Goal: Information Seeking & Learning: Learn about a topic

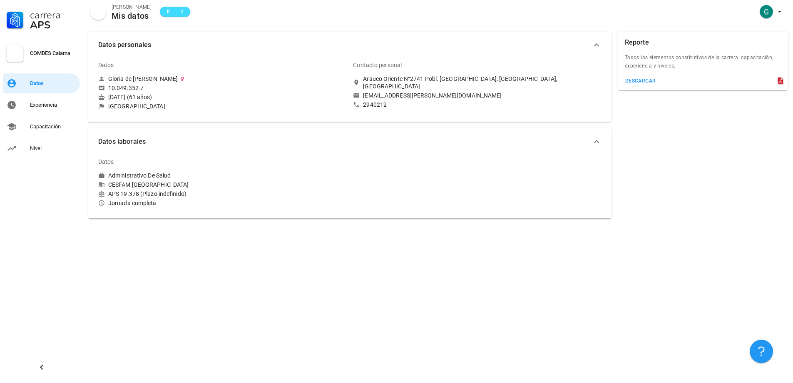
click at [599, 143] on icon "button" at bounding box center [597, 142] width 10 height 10
click at [599, 143] on icon "button" at bounding box center [597, 141] width 10 height 10
click at [54, 127] on div "Capacitación" at bounding box center [53, 126] width 47 height 7
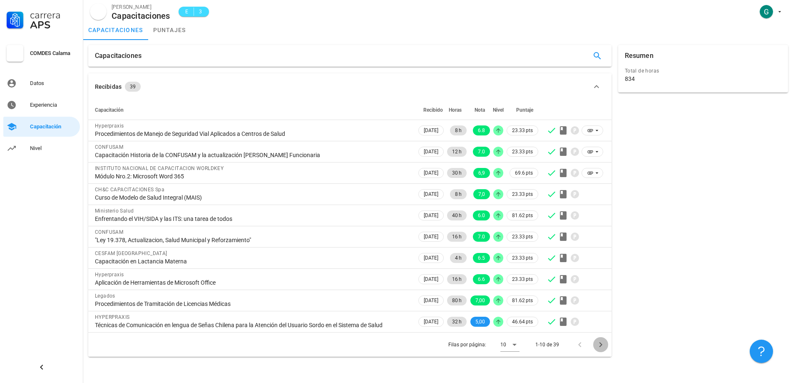
click at [600, 343] on icon "Página siguiente" at bounding box center [600, 344] width 3 height 5
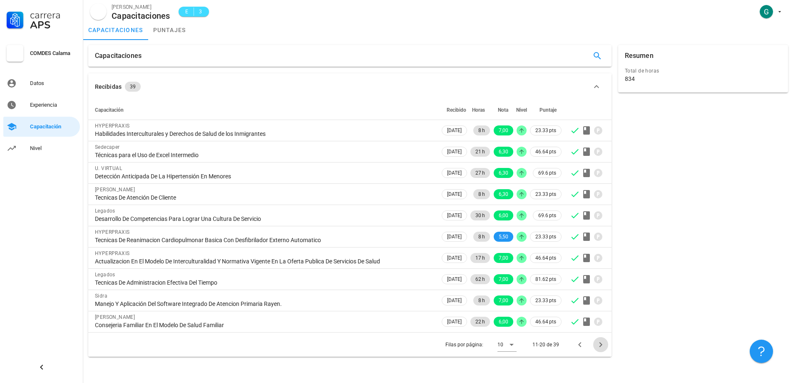
click at [600, 343] on icon "Página siguiente" at bounding box center [600, 344] width 3 height 5
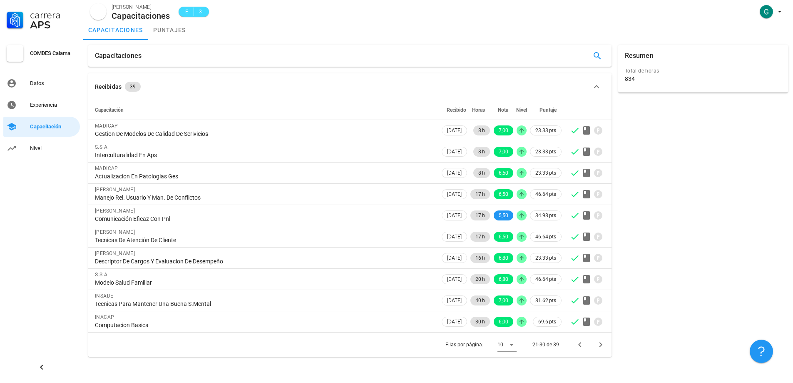
click at [595, 87] on icon "button" at bounding box center [596, 86] width 5 height 3
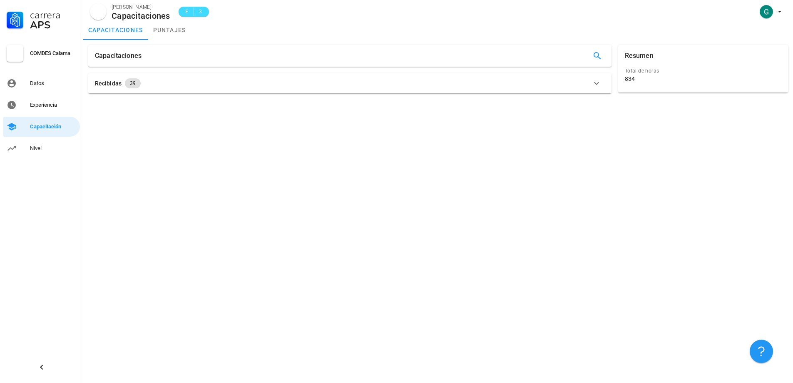
click at [595, 81] on icon "button" at bounding box center [597, 83] width 10 height 10
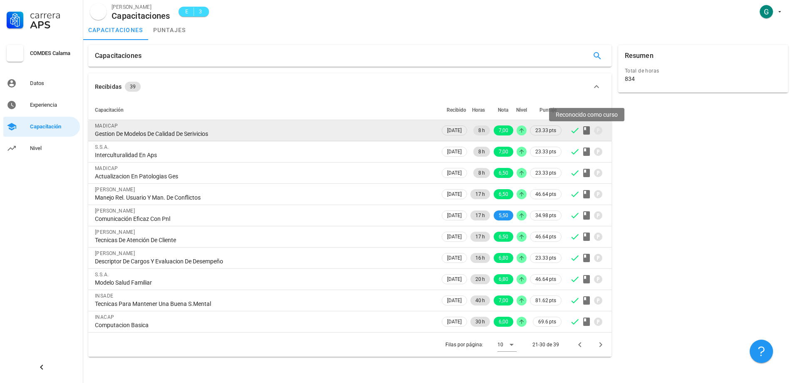
click at [585, 132] on icon at bounding box center [586, 130] width 7 height 8
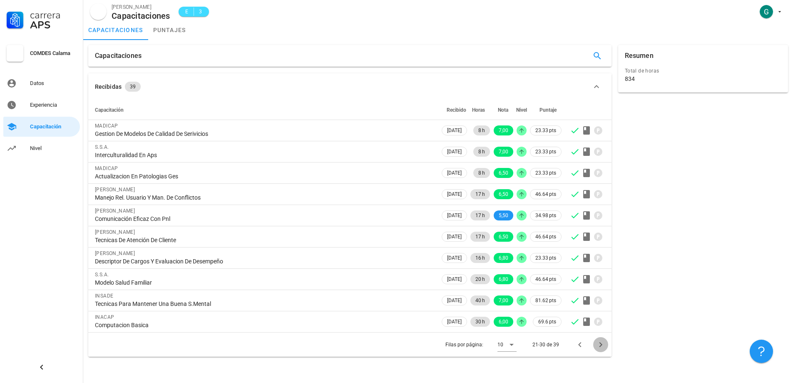
click at [600, 344] on icon "Página siguiente" at bounding box center [601, 344] width 10 height 10
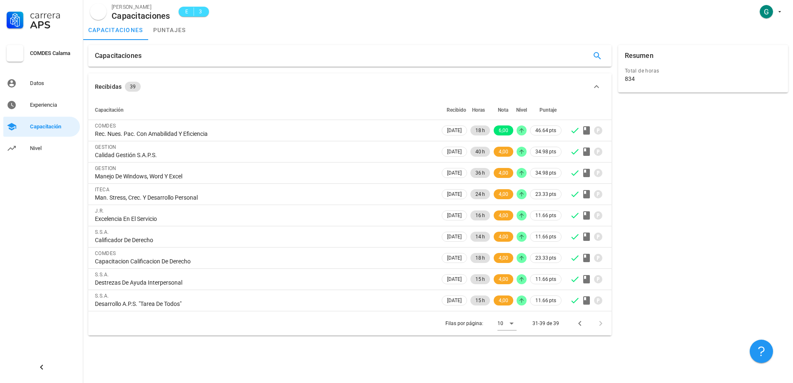
click at [600, 322] on div at bounding box center [599, 323] width 18 height 15
click at [580, 322] on icon "Página anterior" at bounding box center [579, 323] width 3 height 5
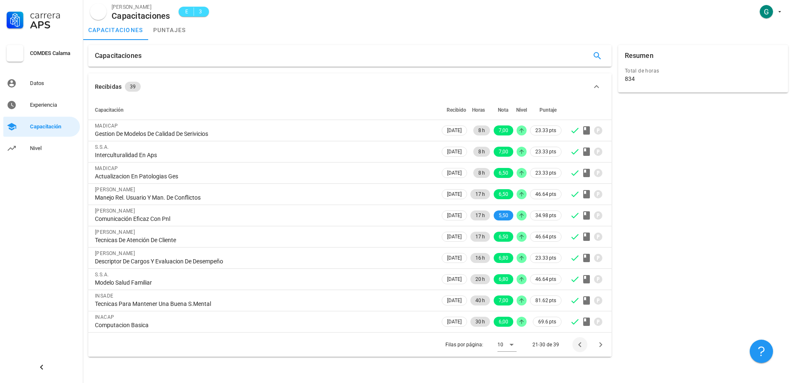
click at [580, 322] on div at bounding box center [587, 321] width 35 height 10
click at [583, 342] on icon "Página anterior" at bounding box center [580, 344] width 10 height 10
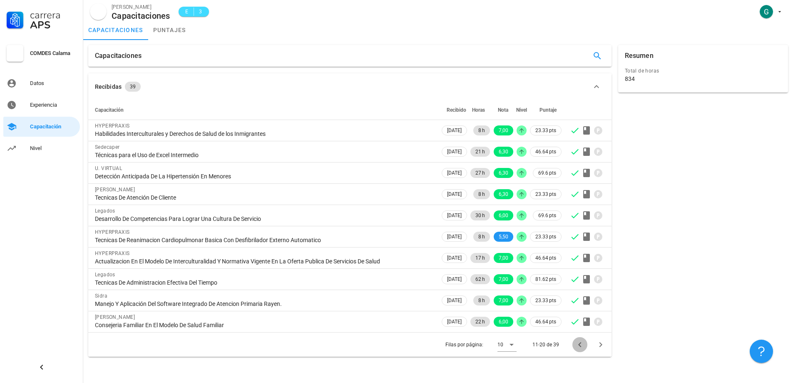
click at [583, 343] on icon "Página anterior" at bounding box center [580, 344] width 10 height 10
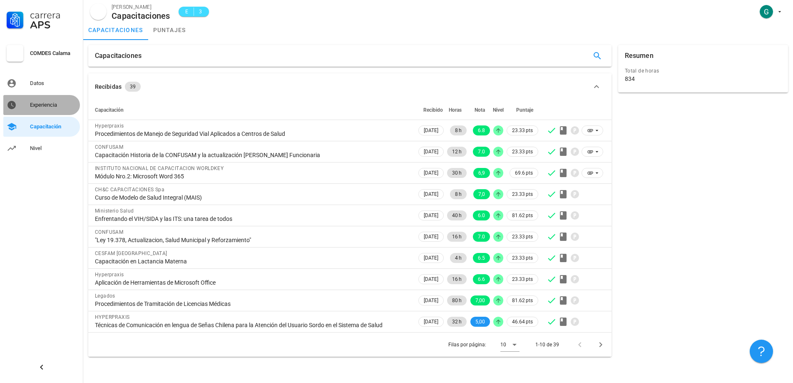
click at [52, 106] on div "Experiencia" at bounding box center [53, 105] width 47 height 7
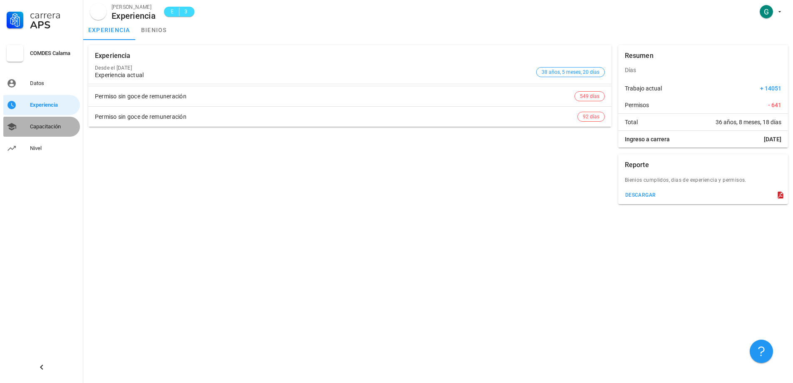
click at [41, 124] on div "Capacitación" at bounding box center [53, 126] width 47 height 7
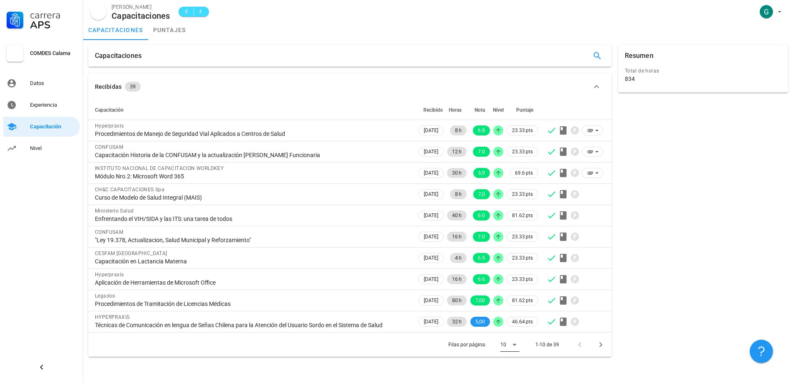
click at [514, 344] on icon at bounding box center [515, 345] width 4 height 2
click at [722, 316] on div "Resumen Total de horas 834" at bounding box center [703, 201] width 177 height 318
click at [515, 343] on icon at bounding box center [515, 344] width 10 height 10
click at [512, 344] on div "15" at bounding box center [516, 344] width 18 height 8
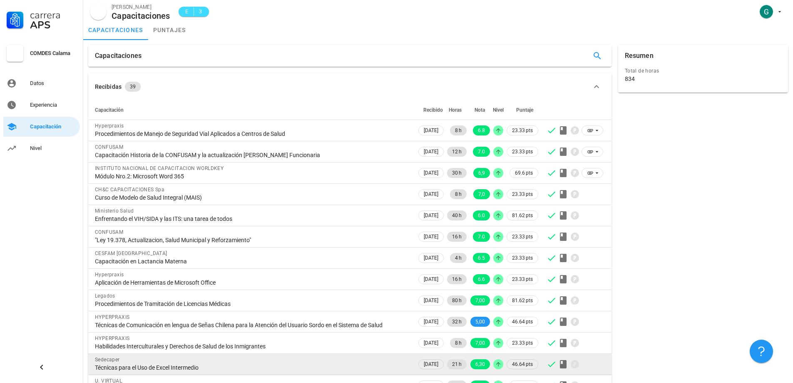
scroll to position [85, 0]
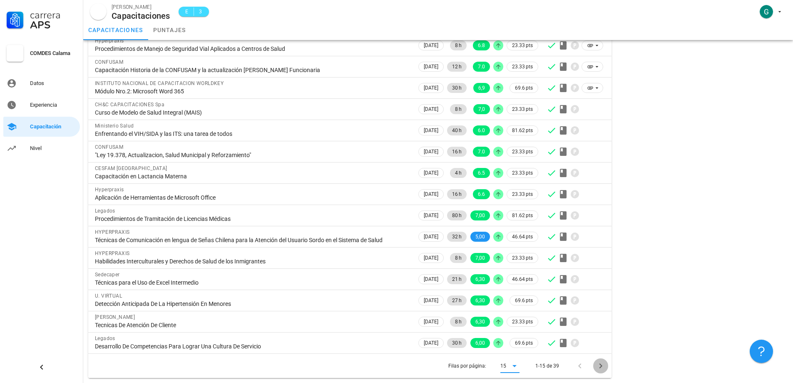
click at [600, 361] on icon "Página siguiente" at bounding box center [601, 366] width 10 height 10
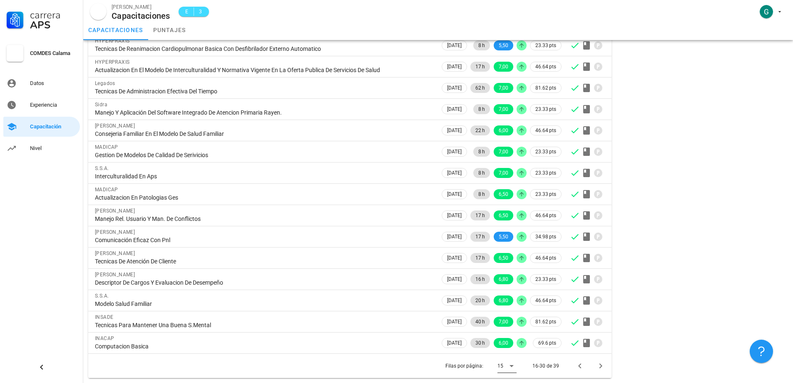
click at [510, 368] on icon at bounding box center [512, 366] width 10 height 10
click at [663, 312] on div "Resumen Total de horas 834" at bounding box center [703, 169] width 177 height 424
click at [600, 365] on icon "Página siguiente" at bounding box center [601, 366] width 10 height 10
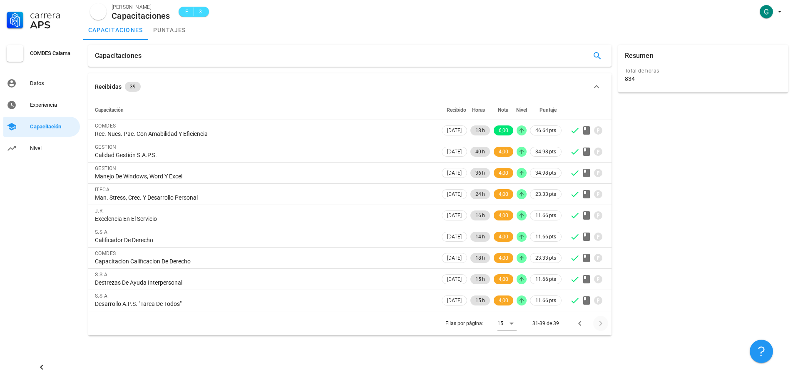
scroll to position [0, 0]
click at [513, 321] on icon at bounding box center [512, 323] width 10 height 10
click at [575, 342] on div "Capacitaciones Recibidas 39 Capacitación Recibido Horas Nota Nivel Puntaje COMD…" at bounding box center [438, 211] width 710 height 343
click at [552, 321] on div "31-39 de 39" at bounding box center [546, 322] width 27 height 7
click at [579, 323] on icon "Página anterior" at bounding box center [579, 323] width 3 height 5
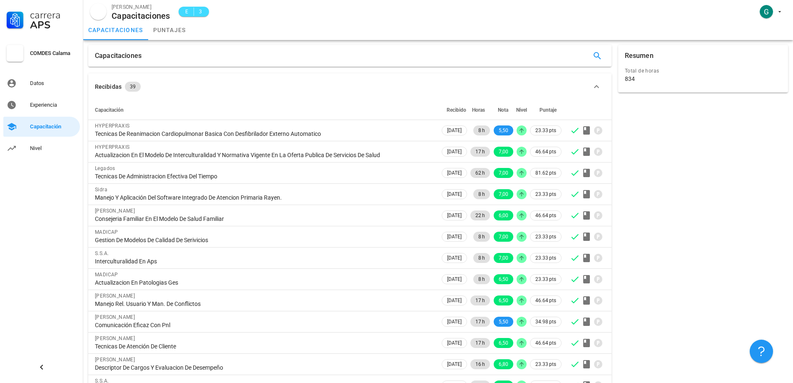
scroll to position [85, 0]
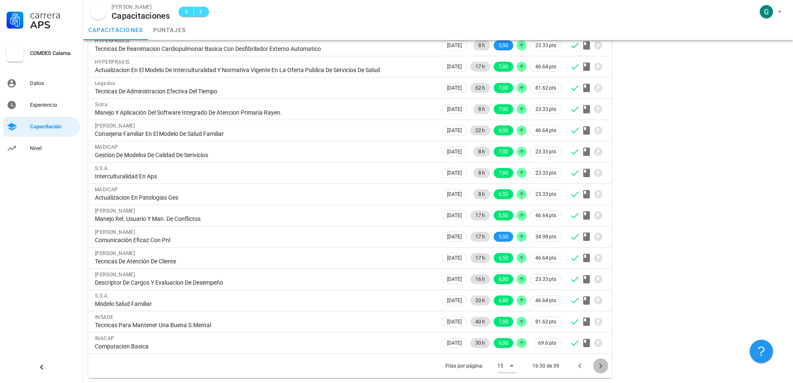
click at [602, 364] on icon "Página siguiente" at bounding box center [601, 366] width 10 height 10
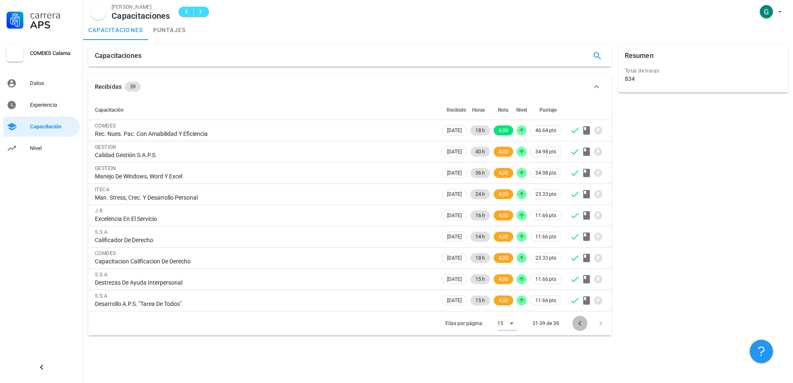
click at [581, 321] on icon "Página anterior" at bounding box center [580, 323] width 10 height 10
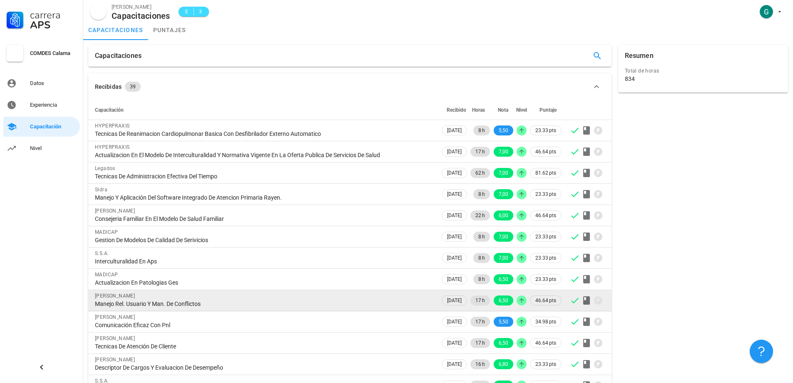
scroll to position [85, 0]
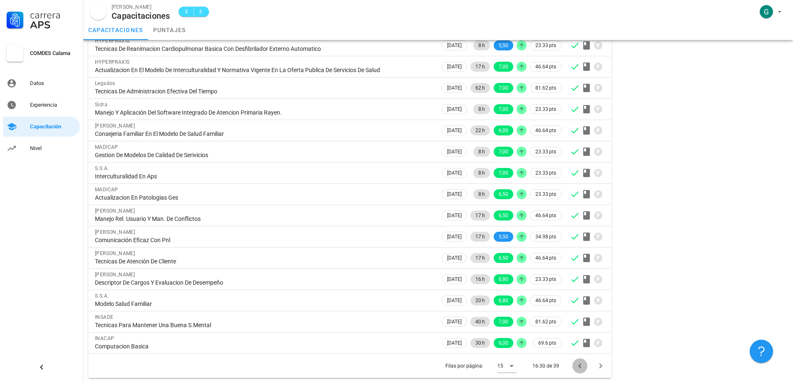
click at [582, 363] on icon "Página anterior" at bounding box center [580, 366] width 10 height 10
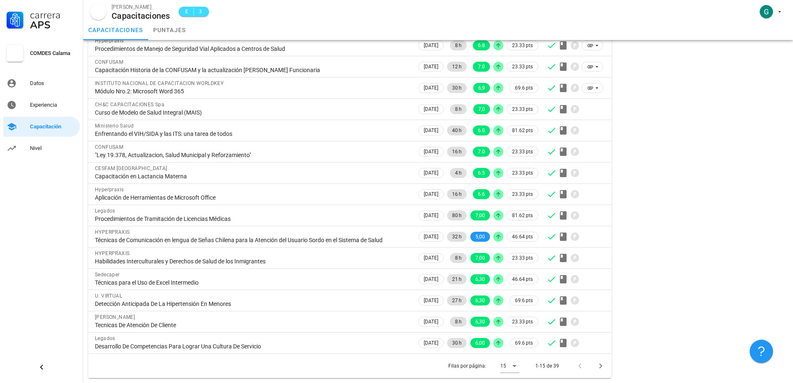
click at [579, 367] on div at bounding box center [582, 365] width 18 height 15
click at [602, 367] on icon "Página siguiente" at bounding box center [601, 366] width 10 height 10
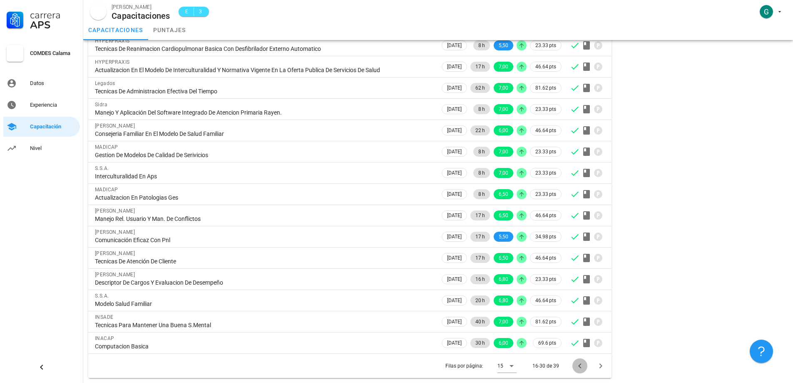
click at [582, 363] on icon "Página anterior" at bounding box center [580, 366] width 10 height 10
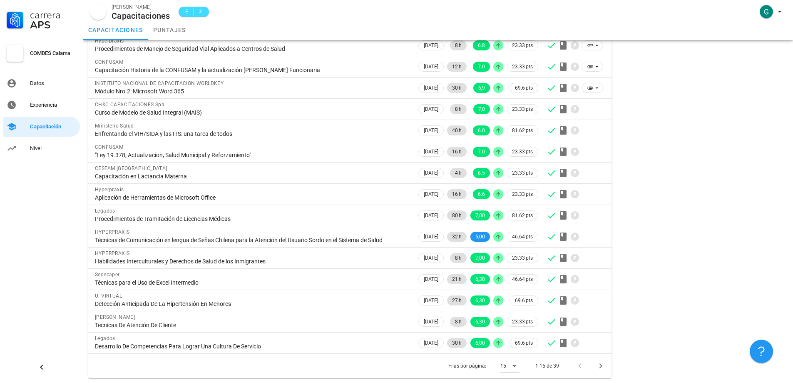
click at [581, 365] on div at bounding box center [582, 365] width 18 height 15
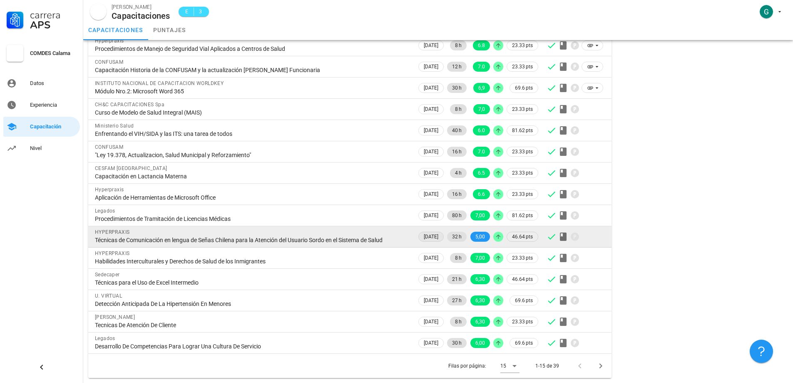
scroll to position [0, 0]
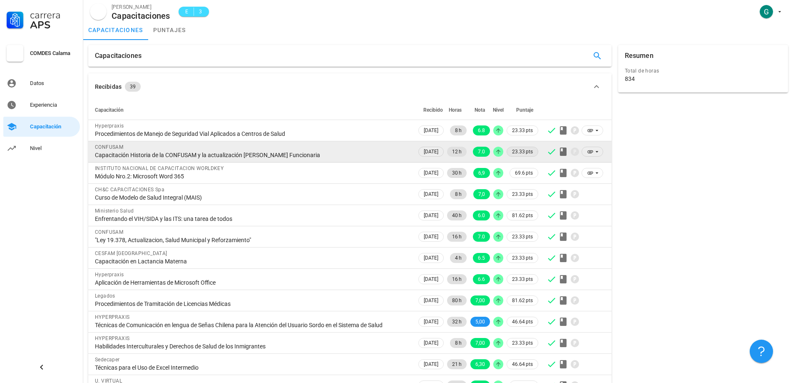
click at [516, 152] on span "23.33 pts" at bounding box center [522, 151] width 21 height 8
click at [561, 149] on icon at bounding box center [563, 152] width 10 height 10
click at [595, 152] on icon at bounding box center [597, 151] width 7 height 7
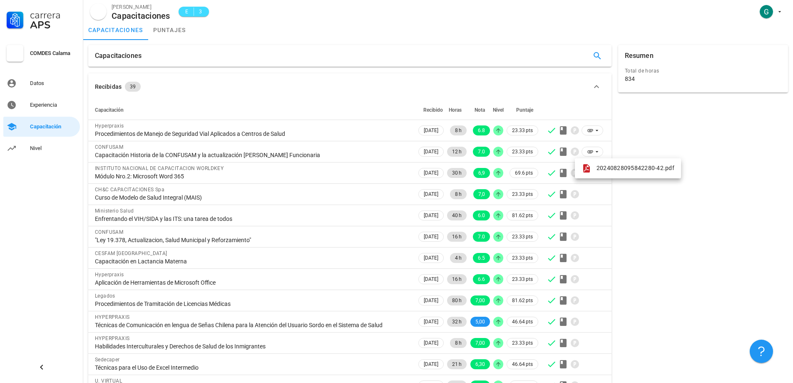
click at [675, 245] on div "Resumen Total de horas 834" at bounding box center [703, 254] width 177 height 424
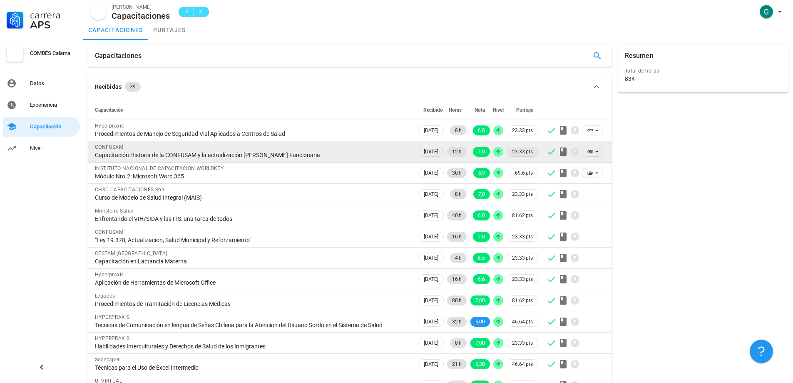
click at [526, 154] on span "23.33 pts" at bounding box center [522, 151] width 21 height 8
click at [527, 151] on span "23.33 pts" at bounding box center [522, 151] width 21 height 8
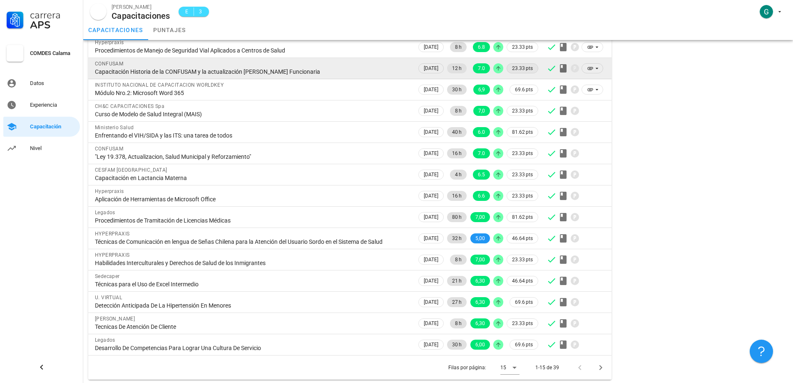
scroll to position [85, 0]
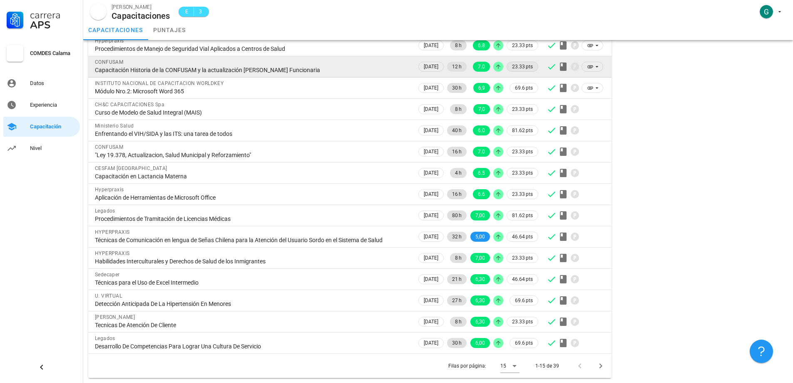
click at [525, 66] on span "23.33 pts" at bounding box center [522, 66] width 21 height 8
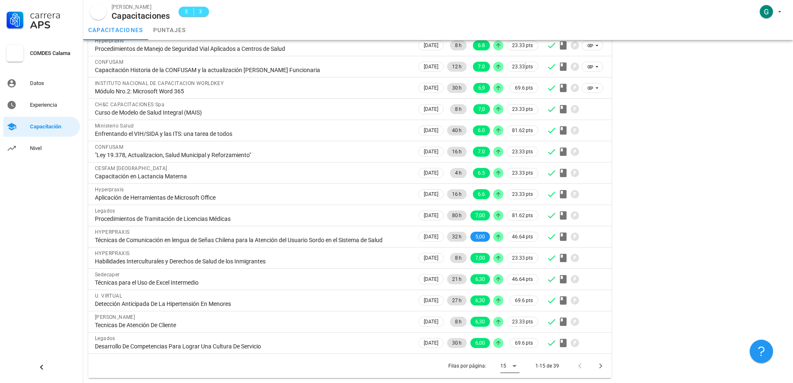
click at [515, 365] on icon at bounding box center [515, 366] width 4 height 2
click at [678, 308] on div "Resumen Total de horas 834" at bounding box center [703, 169] width 177 height 424
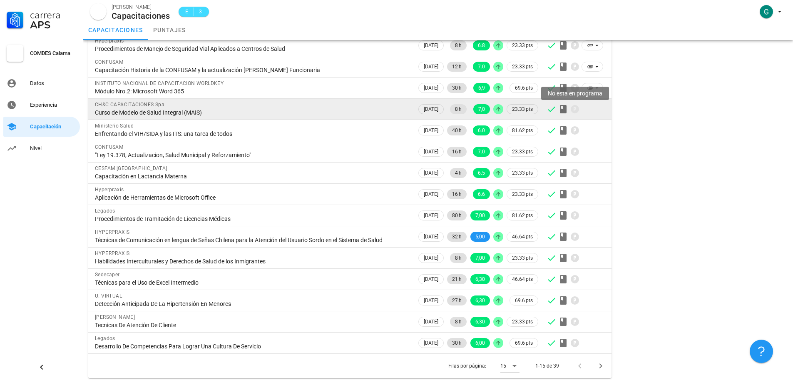
scroll to position [43, 0]
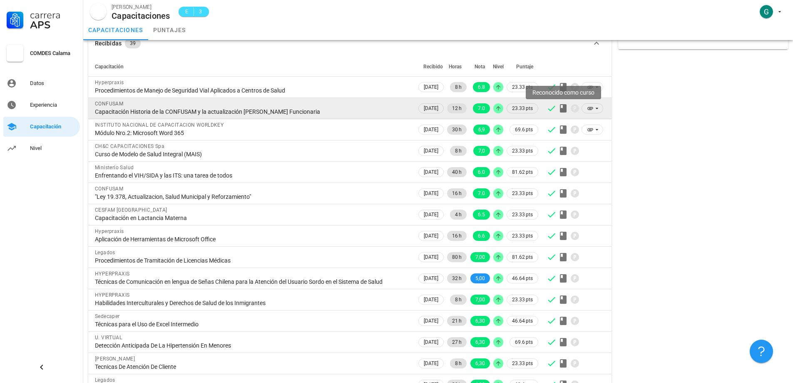
click at [563, 106] on icon at bounding box center [563, 108] width 10 height 10
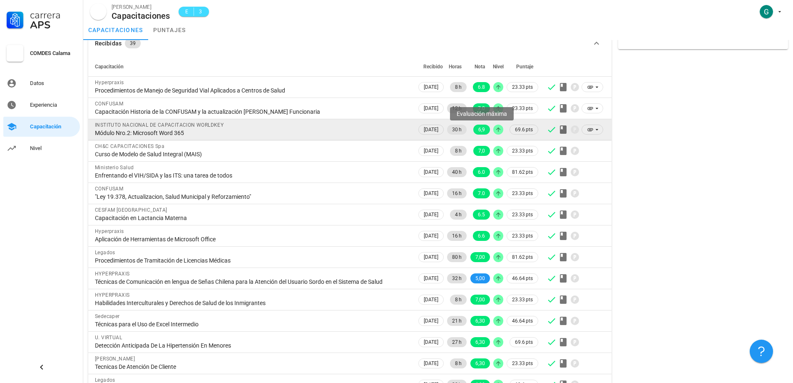
scroll to position [0, 0]
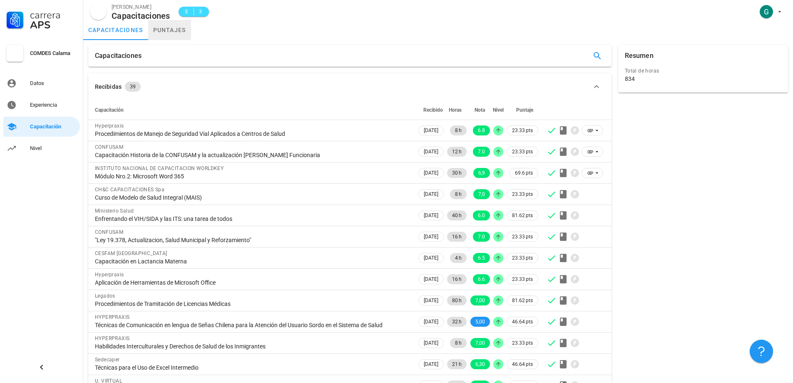
click at [167, 30] on link "puntajes" at bounding box center [169, 30] width 43 height 20
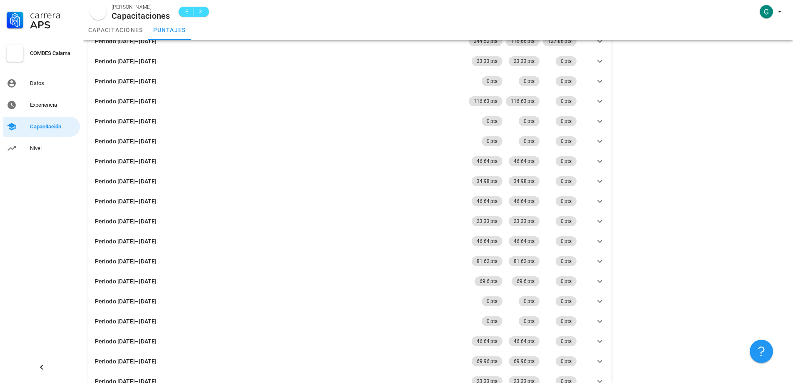
scroll to position [329, 0]
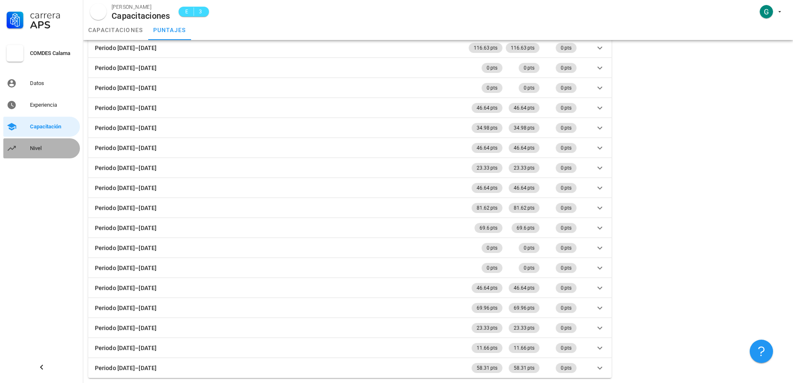
click at [45, 147] on div "Nivel" at bounding box center [53, 148] width 47 height 7
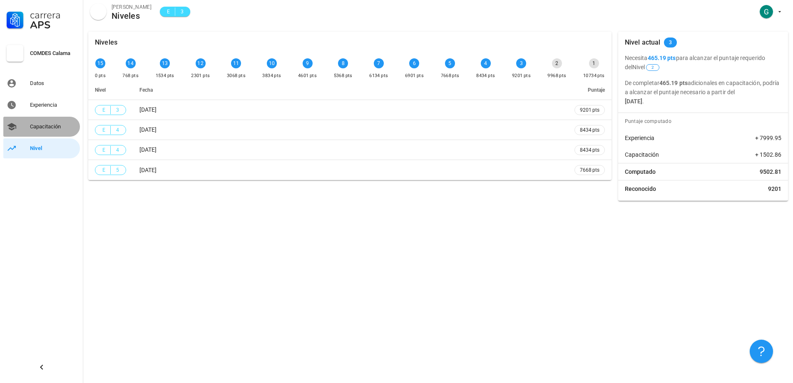
click at [48, 123] on div "Capacitación" at bounding box center [53, 126] width 47 height 7
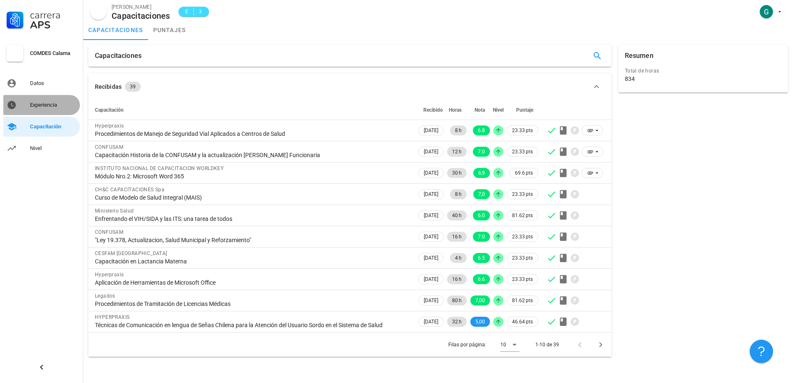
click at [47, 104] on div "Experiencia" at bounding box center [53, 105] width 47 height 7
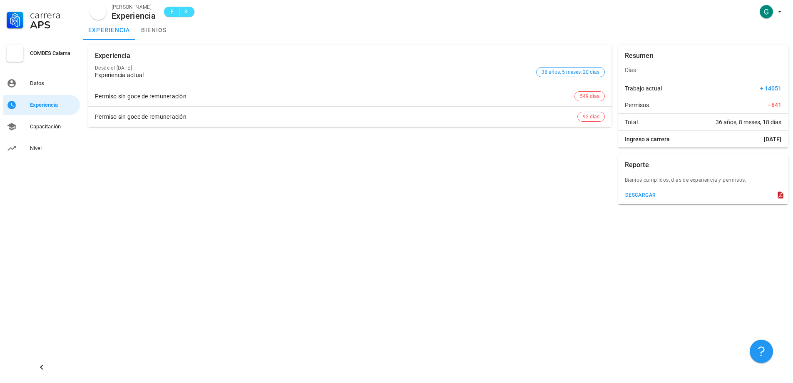
drag, startPoint x: 620, startPoint y: 44, endPoint x: 799, endPoint y: 256, distance: 277.2
click at [793, 256] on html "Carrera APS COMDES Calama Datos Experiencia Capacitación Nivel [PERSON_NAME] Ex…" at bounding box center [396, 191] width 793 height 383
copy div "Resumen Días Trabajo actual + 14051 Permisos - 641 Total 36 años, 8 meses, 18 d…"
drag, startPoint x: 88, startPoint y: 0, endPoint x: 605, endPoint y: 137, distance: 535.2
click at [605, 137] on div "Carrera APS COMDES Calama Datos Experiencia Capacitación Nivel [PERSON_NAME] Ex…" at bounding box center [396, 191] width 793 height 383
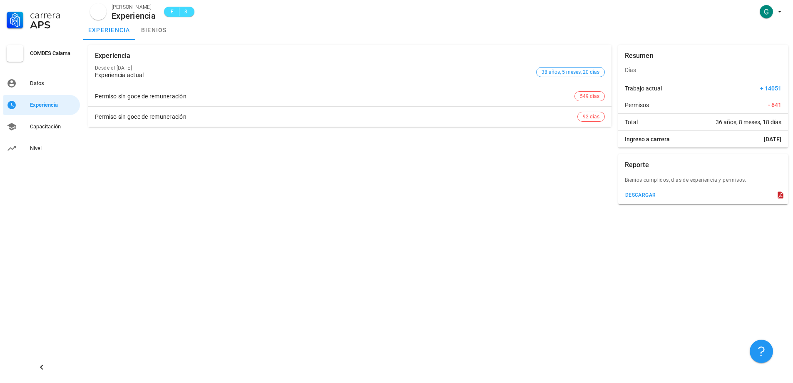
copy div "[PERSON_NAME] Experiencia E 3 experiencia bienios Experiencia Desde el [DATE] E…"
drag, startPoint x: 623, startPoint y: 54, endPoint x: 774, endPoint y: 208, distance: 216.1
click at [774, 208] on div "Experiencia Desde el [DATE] Experiencia actual 38 años, 5 meses, 20 días Permis…" at bounding box center [438, 124] width 710 height 169
copy div "Resumen Días Trabajo actual + 14051 Permisos - 641 Total 36 años, 8 meses, 18 d…"
click at [613, 263] on div "Experiencia Desde el [DATE] Experiencia actual 38 años, 5 meses, 20 días Permis…" at bounding box center [438, 211] width 710 height 343
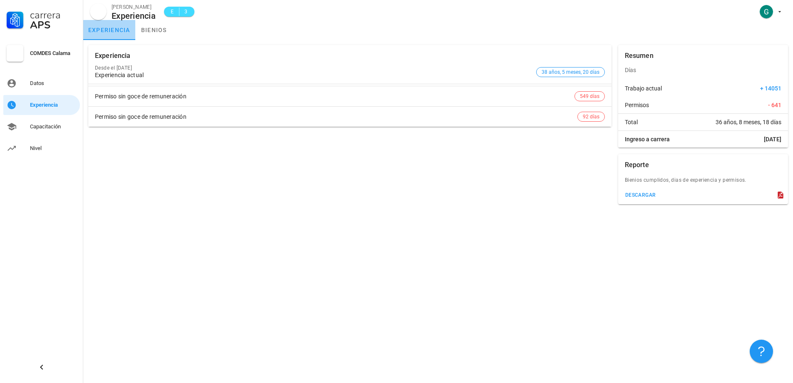
click at [116, 30] on link "experiencia" at bounding box center [109, 30] width 52 height 20
click at [40, 85] on div "Datos" at bounding box center [53, 83] width 47 height 7
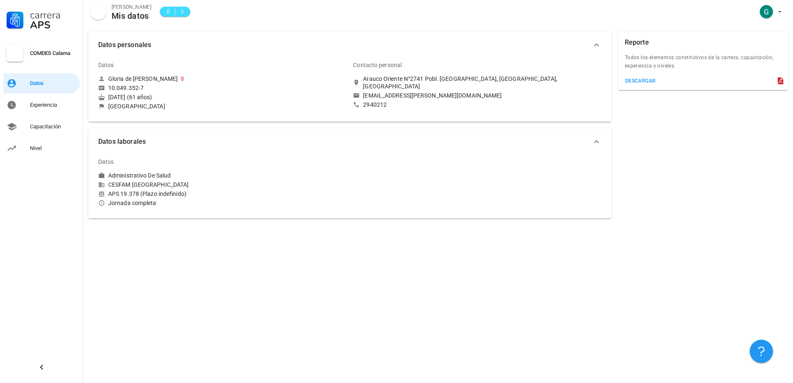
click at [45, 52] on div "COMDES Calama" at bounding box center [53, 53] width 47 height 7
click at [50, 106] on div "Experiencia" at bounding box center [53, 105] width 47 height 7
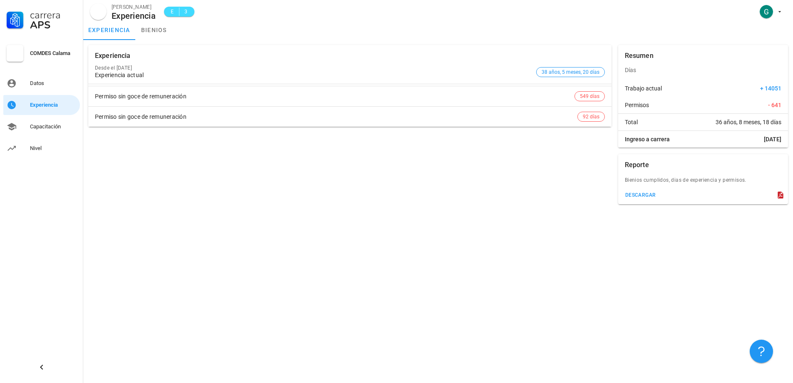
click at [150, 95] on div "Permiso sin goce de remuneración" at bounding box center [335, 96] width 480 height 7
drag, startPoint x: 153, startPoint y: 97, endPoint x: 163, endPoint y: 101, distance: 10.6
click at [160, 100] on div "Permiso sin goce de remuneración" at bounding box center [335, 96] width 480 height 7
click at [595, 95] on span "549 días" at bounding box center [590, 96] width 20 height 9
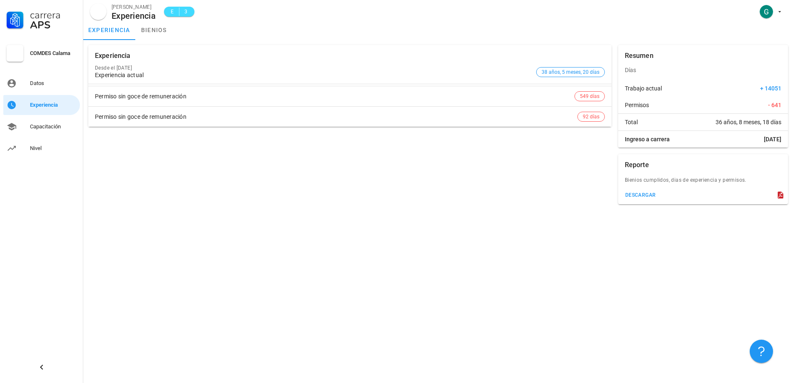
drag, startPoint x: 409, startPoint y: 174, endPoint x: 393, endPoint y: 191, distance: 23.0
click at [406, 182] on div "Experiencia Desde el [DATE] Experiencia actual 38 años, 5 meses, 20 días Permis…" at bounding box center [350, 125] width 530 height 166
click at [45, 127] on div "Capacitación" at bounding box center [53, 126] width 47 height 7
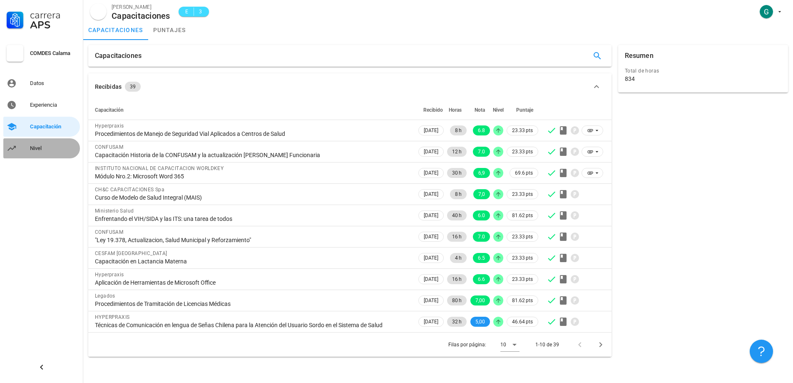
click at [34, 149] on div "Nivel" at bounding box center [53, 148] width 47 height 7
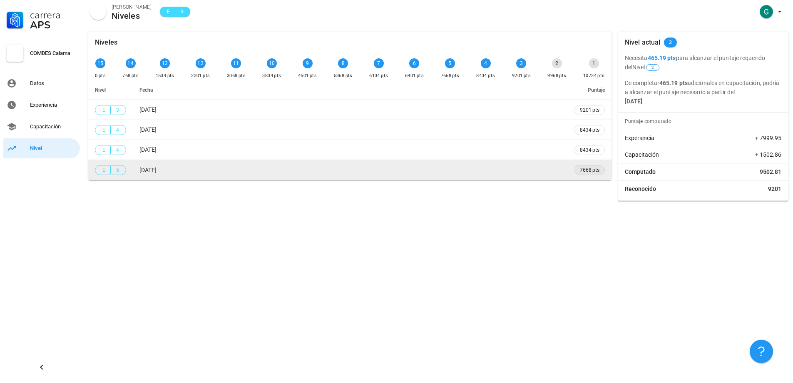
drag, startPoint x: 90, startPoint y: 32, endPoint x: 582, endPoint y: 173, distance: 511.4
click at [582, 173] on div "Niveles 15 0 pts 14 768 pts 13 1534 pts 12 2301 pts 11 3068 pts 10 3834 pts 9 4…" at bounding box center [349, 106] width 523 height 148
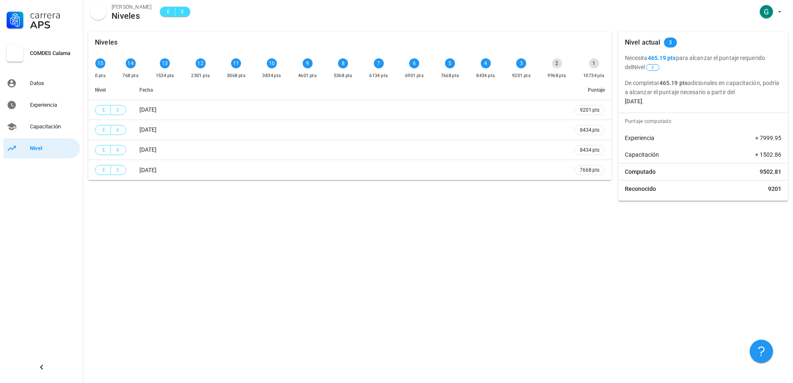
click at [503, 308] on div "Niveles 15 0 pts 14 768 pts 13 1534 pts 12 2301 pts 11 3068 pts 10 3834 pts 9 4…" at bounding box center [438, 205] width 710 height 356
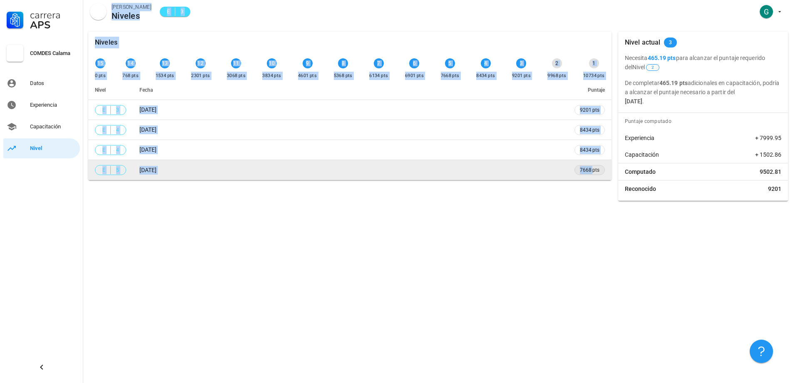
drag, startPoint x: 86, startPoint y: 10, endPoint x: 594, endPoint y: 174, distance: 533.7
click at [594, 174] on div "Carrera APS COMDES Calama Datos Experiencia Capacitación Nivel [PERSON_NAME] Ni…" at bounding box center [396, 191] width 793 height 383
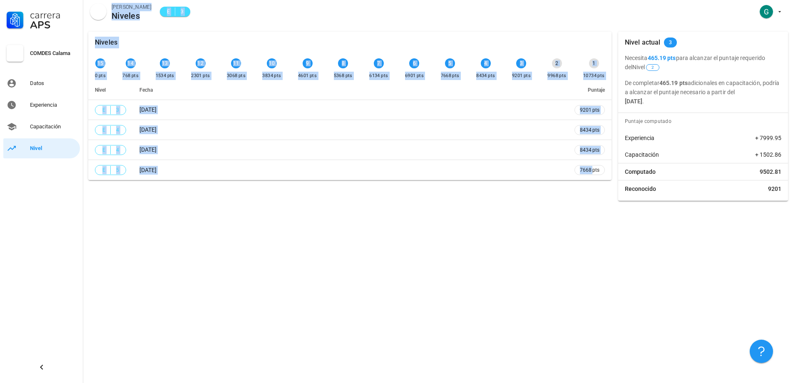
click at [140, 0] on div "[PERSON_NAME] Niveles E 3" at bounding box center [438, 13] width 710 height 27
click at [234, 37] on div "Niveles" at bounding box center [349, 43] width 523 height 22
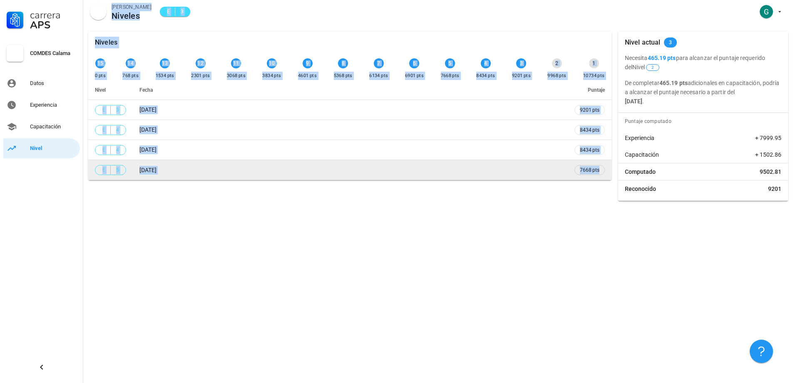
drag, startPoint x: 113, startPoint y: 7, endPoint x: 610, endPoint y: 171, distance: 523.0
click at [610, 171] on div "Carrera APS COMDES Calama Datos Experiencia Capacitación Nivel [PERSON_NAME] Ni…" at bounding box center [396, 191] width 793 height 383
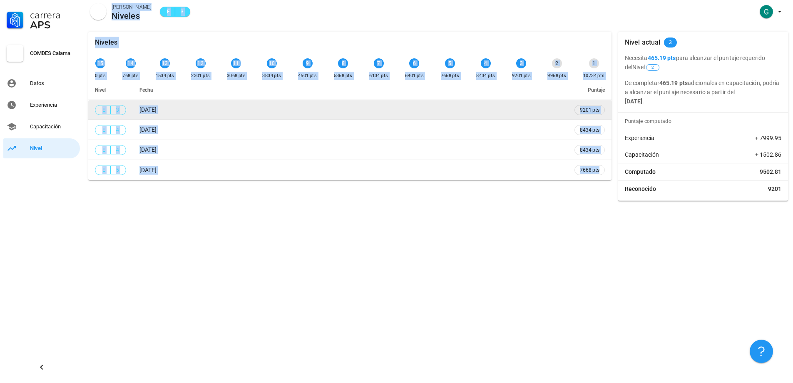
copy div "[PERSON_NAME] Niveles E 3 Niveles 15 0 pts 14 768 pts 13 1534 pts 12 2301 pts 1…"
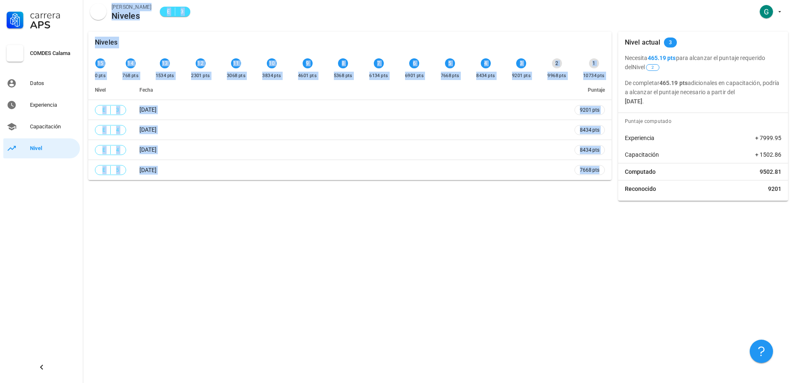
click at [293, 314] on div "Niveles 15 0 pts 14 768 pts 13 1534 pts 12 2301 pts 11 3068 pts 10 3834 pts 9 4…" at bounding box center [438, 205] width 710 height 356
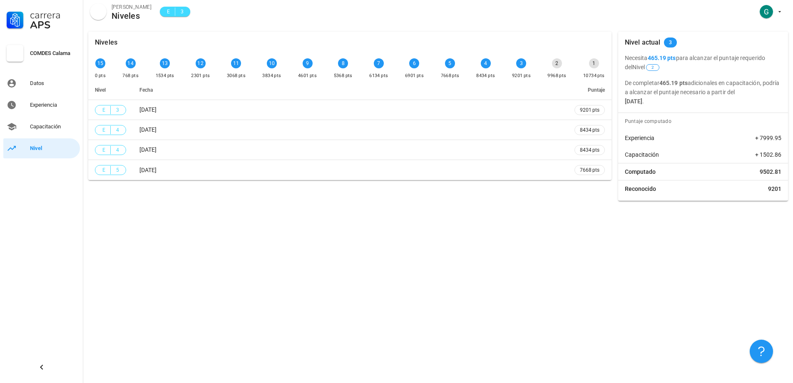
drag, startPoint x: 92, startPoint y: 40, endPoint x: 603, endPoint y: 74, distance: 512.9
click at [603, 74] on div "Niveles 15 0 pts 14 768 pts 13 1534 pts 12 2301 pts 11 3068 pts 10 3834 pts 9 4…" at bounding box center [349, 106] width 523 height 148
copy div "Niveles 15 0 pts 14 768 pts 13 1534 pts 12 2301 pts 11 3068 pts 10 3834 pts 9 4…"
click at [332, 273] on div "Niveles 15 0 pts 14 768 pts 13 1534 pts 12 2301 pts 11 3068 pts 10 3834 pts 9 4…" at bounding box center [438, 205] width 710 height 356
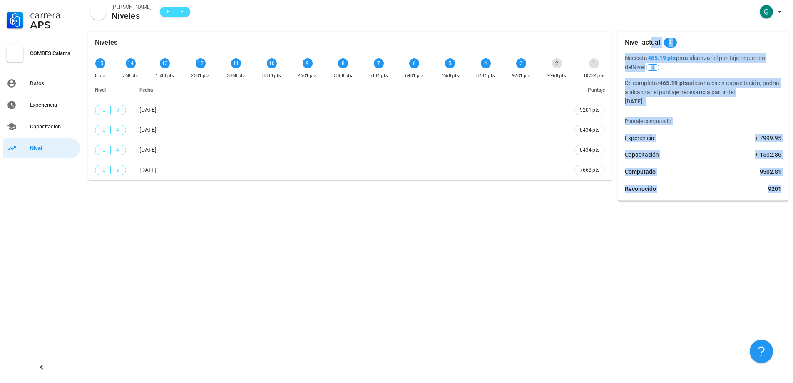
drag, startPoint x: 623, startPoint y: 36, endPoint x: 744, endPoint y: 147, distance: 164.7
click at [788, 188] on div "Nivel actual 3 Necesita 465.19 pts para alcanzar el puntaje requerido del Nivel…" at bounding box center [703, 116] width 170 height 169
copy div "Nivel actual 3 Necesita 465.19 pts para alcanzar el puntaje requerido del Nivel…"
